Goal: Task Accomplishment & Management: Manage account settings

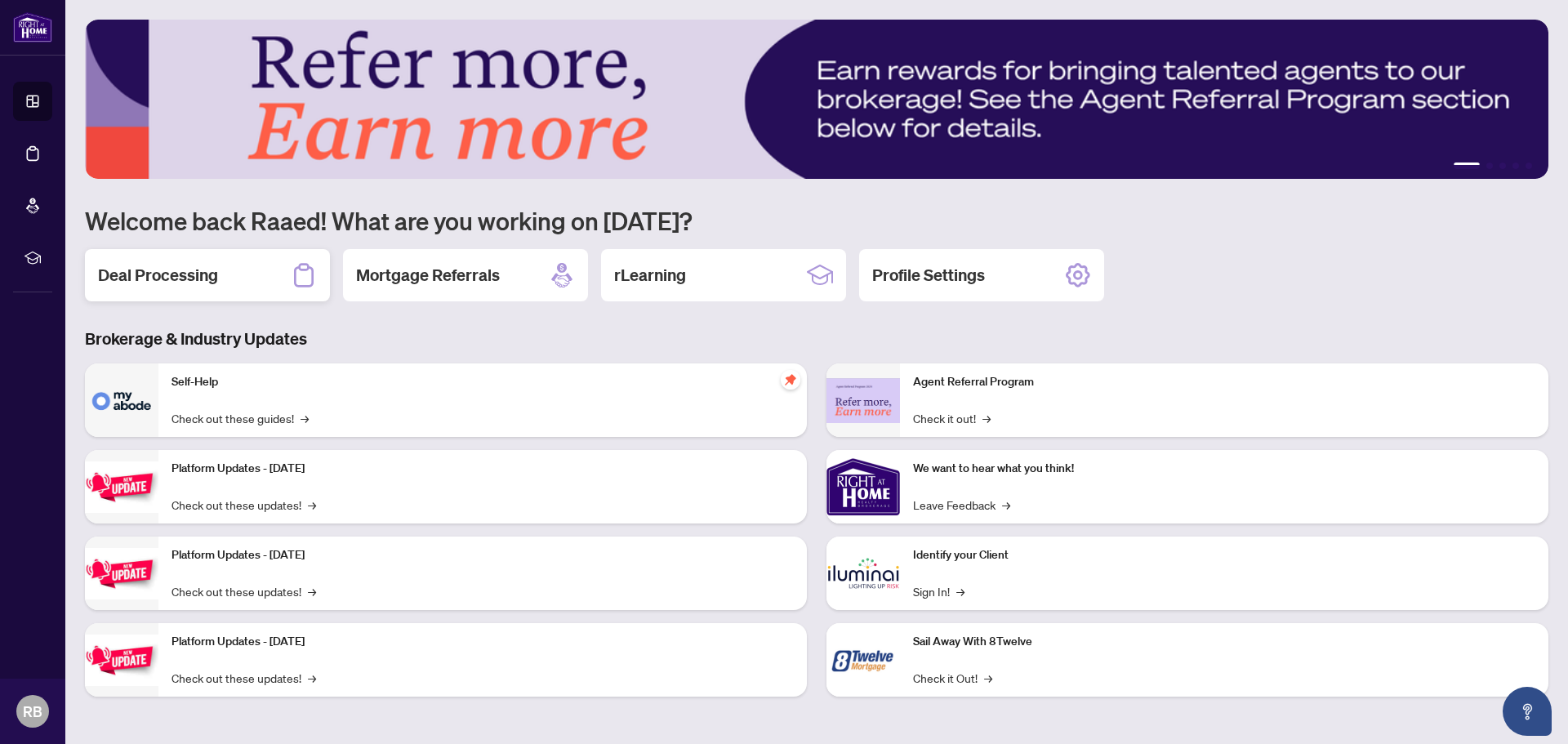
click at [149, 274] on h2 "Deal Processing" at bounding box center [158, 275] width 120 height 23
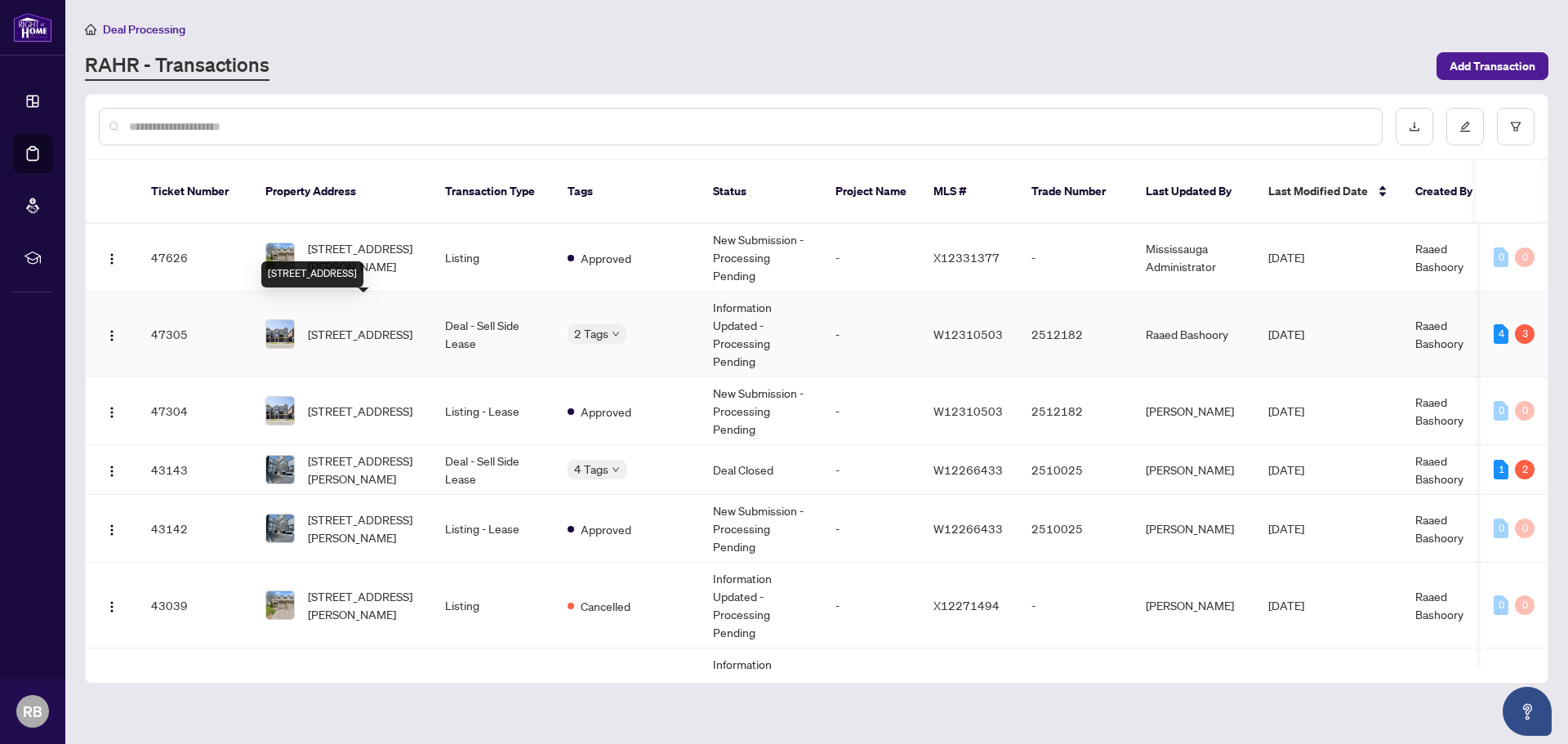
click at [412, 325] on span "[STREET_ADDRESS]" at bounding box center [360, 333] width 105 height 18
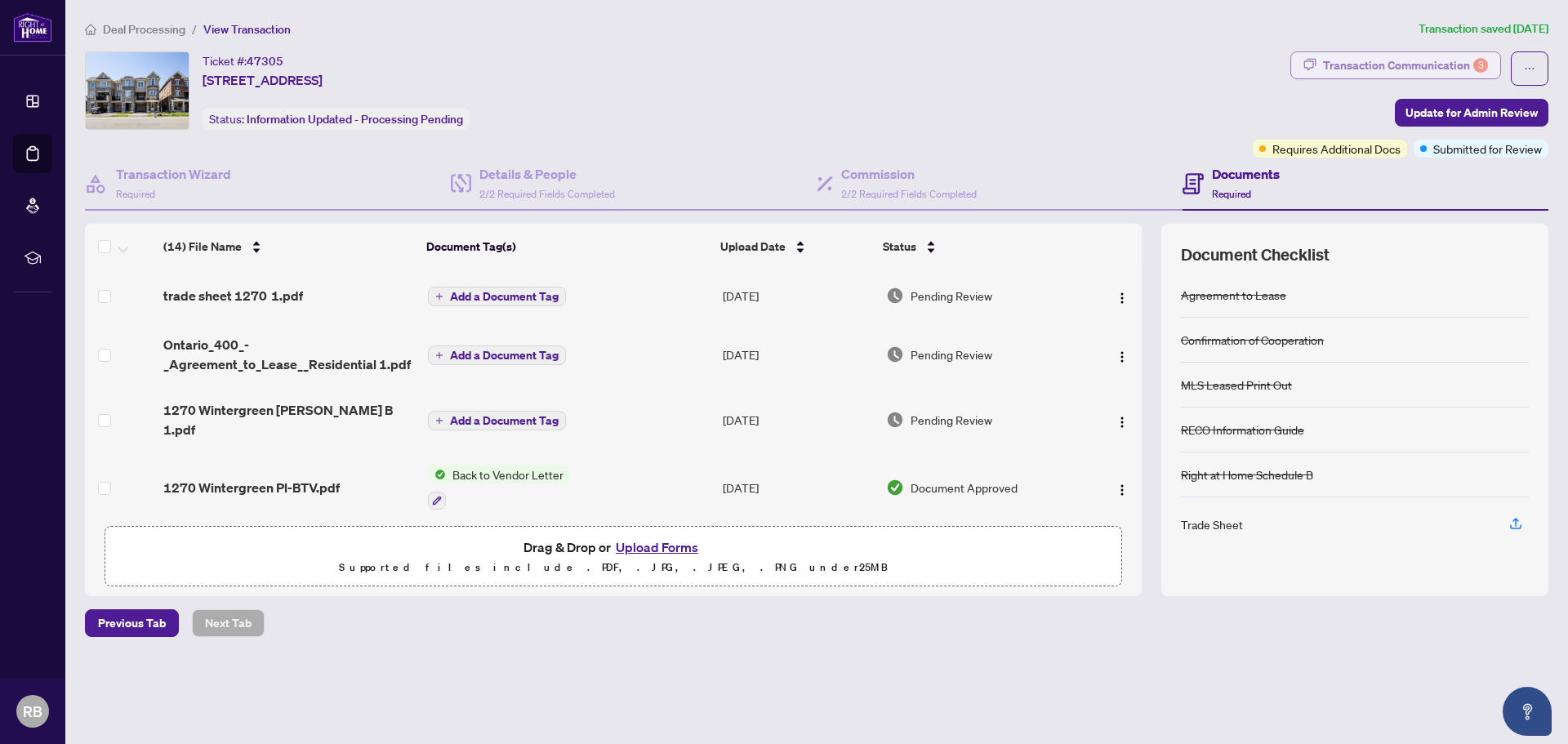
click at [1401, 60] on div "Transaction Communication 3" at bounding box center [1405, 65] width 165 height 26
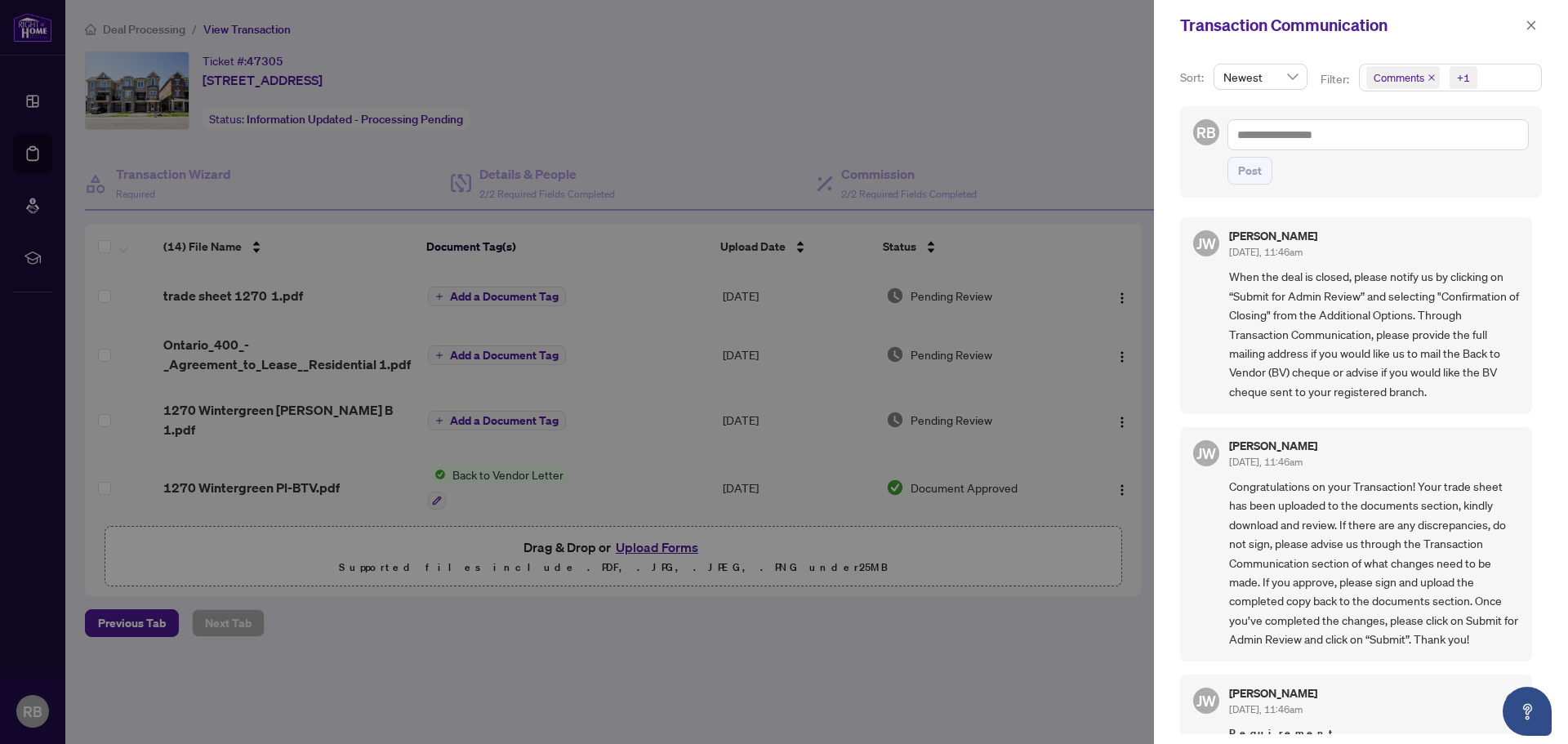
click at [613, 474] on div at bounding box center [784, 372] width 1568 height 744
click at [1534, 27] on icon "close" at bounding box center [1531, 26] width 11 height 11
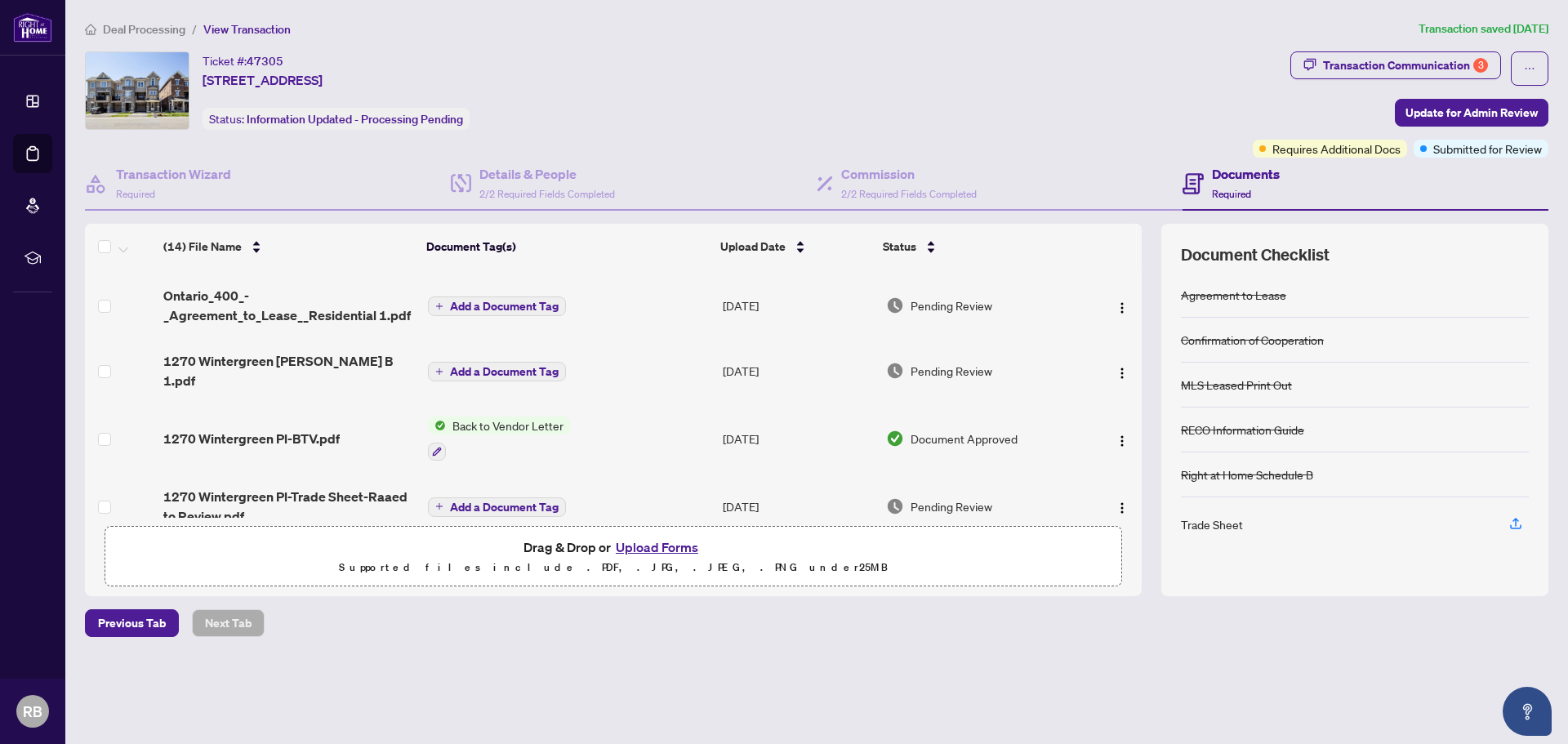
scroll to position [37, 0]
